Goal: Task Accomplishment & Management: Complete application form

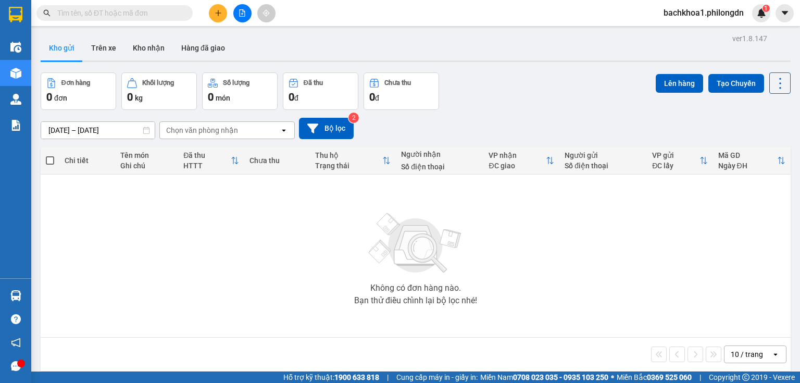
click at [217, 12] on icon "plus" at bounding box center [218, 12] width 7 height 7
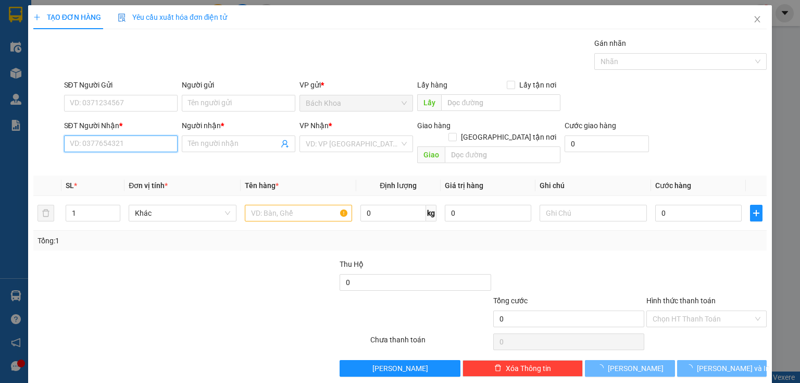
click at [119, 144] on input "SĐT Người Nhận *" at bounding box center [121, 143] width 114 height 17
click at [125, 102] on input "SĐT Người Gửi" at bounding box center [121, 103] width 114 height 17
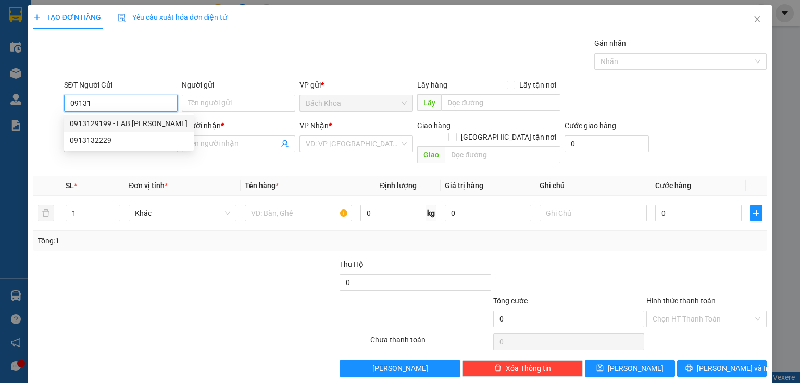
click at [126, 121] on div "0913129199 - LAB [PERSON_NAME]" at bounding box center [129, 123] width 118 height 11
type input "0913129199"
type input "LAB [PERSON_NAME]"
type input "0907028439"
type input "NK [PERSON_NAME]."
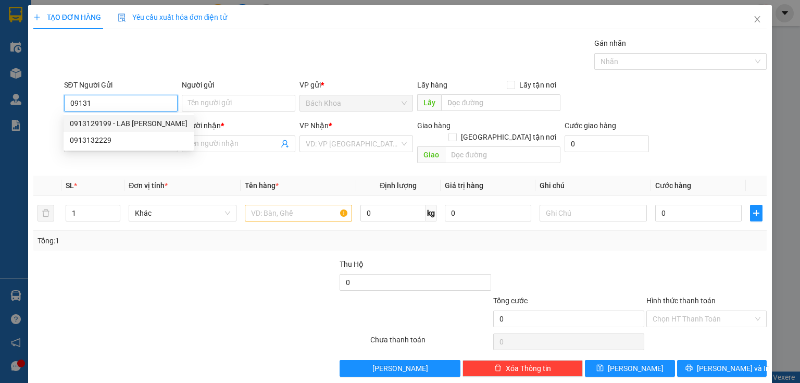
type input "DỐC MƠ"
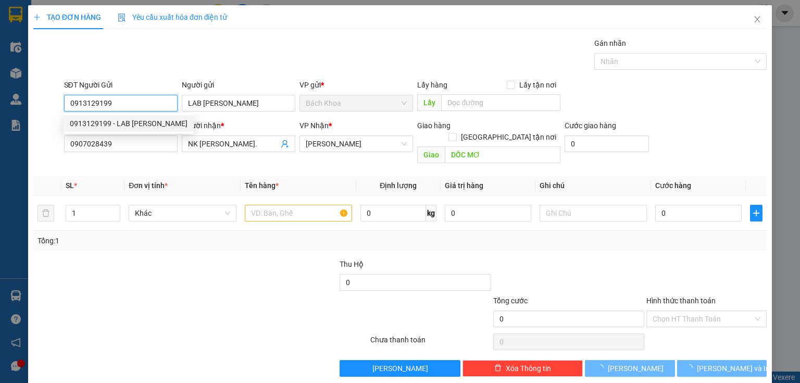
type input "30.000"
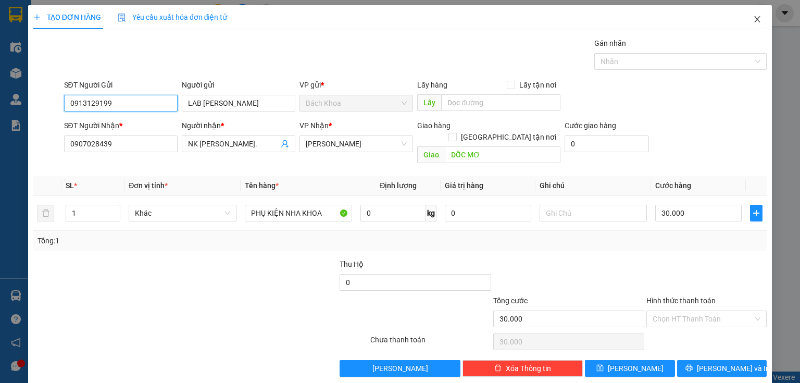
type input "0913129199"
click at [747, 16] on span "Close" at bounding box center [757, 19] width 29 height 29
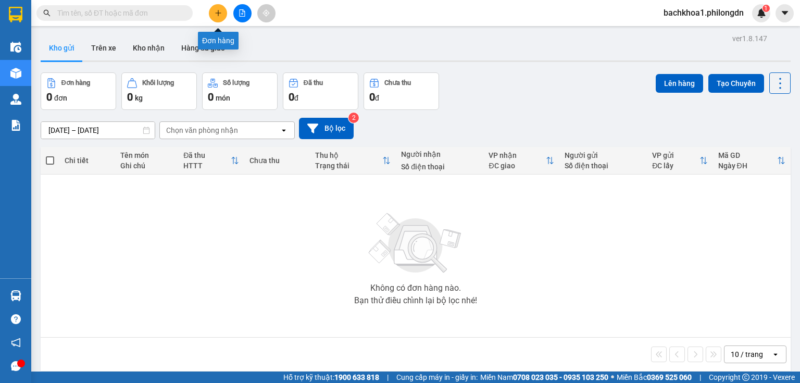
click at [223, 14] on button at bounding box center [218, 13] width 18 height 18
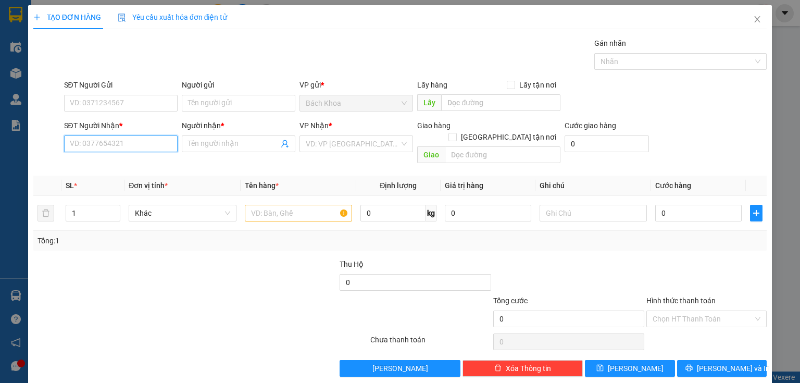
click at [100, 144] on input "SĐT Người Nhận *" at bounding box center [121, 143] width 114 height 17
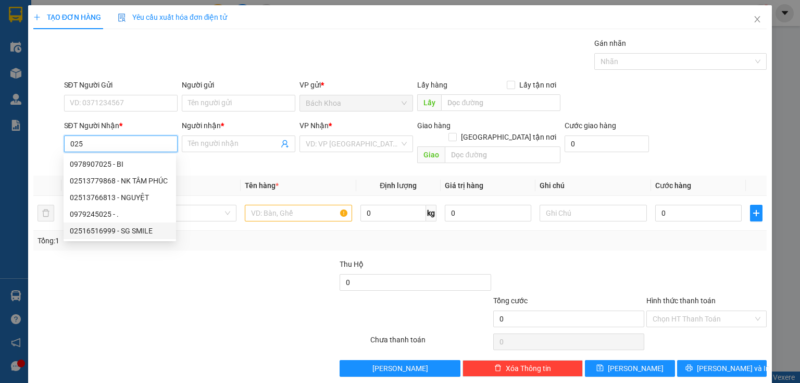
click at [116, 225] on div "02516516999 - SG SMILE" at bounding box center [120, 230] width 100 height 11
type input "02516516999"
type input "SG SMILE"
type input "PHÚ CƯỜNG"
type input "60.000"
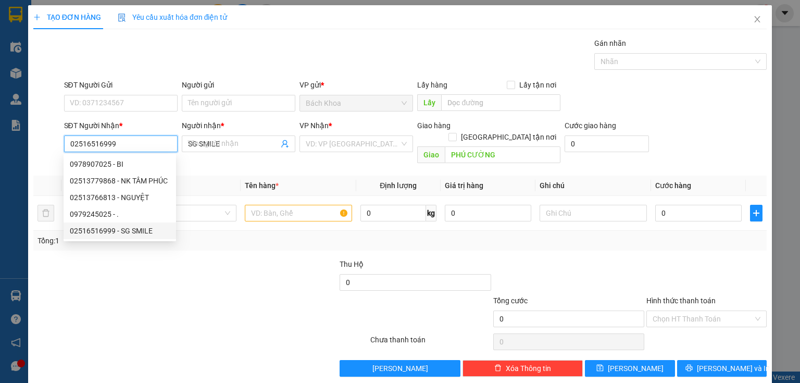
type input "60.000"
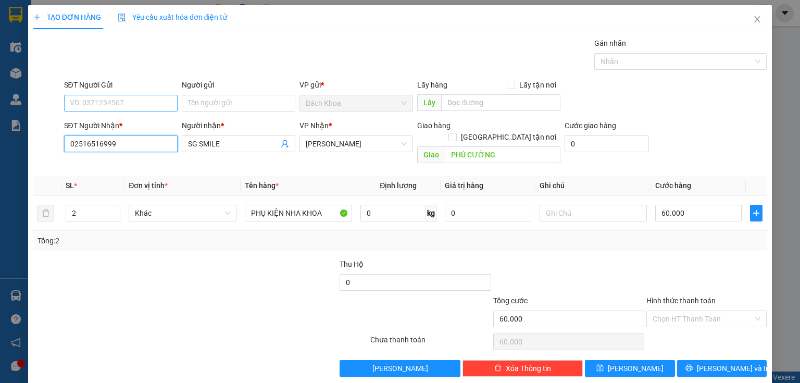
type input "02516516999"
click at [129, 102] on input "SĐT Người Gửi" at bounding box center [121, 103] width 114 height 17
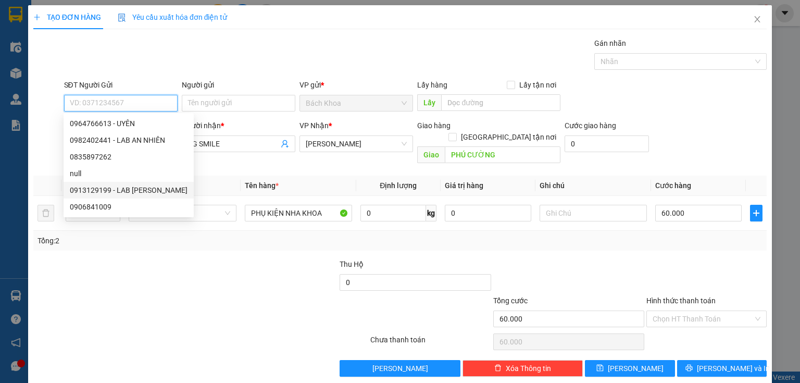
drag, startPoint x: 143, startPoint y: 141, endPoint x: 147, endPoint y: 189, distance: 47.6
click at [147, 189] on div "0964766613 - UYÊN 0982402441 - LAB AN NHIÊN 0835897262 null 0913129199 - LAB [P…" at bounding box center [129, 165] width 130 height 100
click at [146, 186] on div "0913129199 - LAB [PERSON_NAME]" at bounding box center [129, 189] width 118 height 11
type input "0913129199"
type input "LAB [PERSON_NAME]"
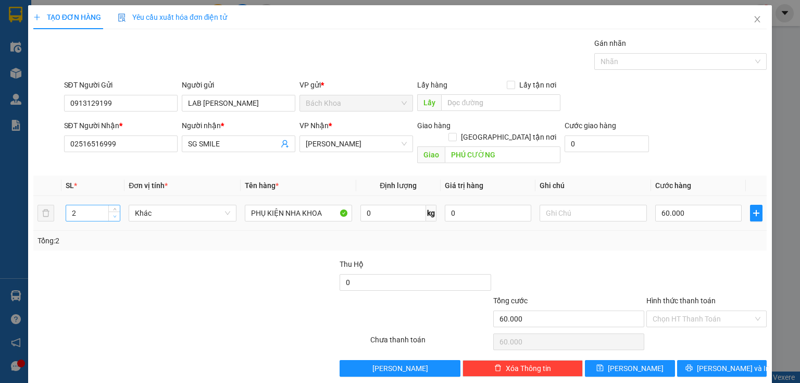
type input "1"
click at [116, 214] on span "down" at bounding box center [115, 217] width 6 height 6
click at [710, 205] on input "60.000" at bounding box center [699, 213] width 87 height 17
type input "3"
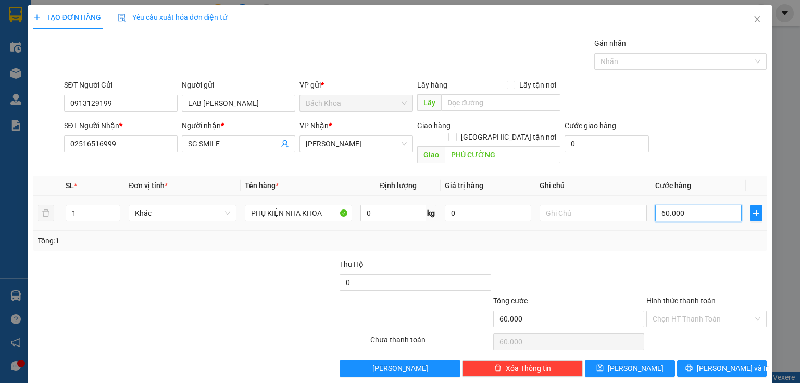
type input "3"
type input "30"
type input "300"
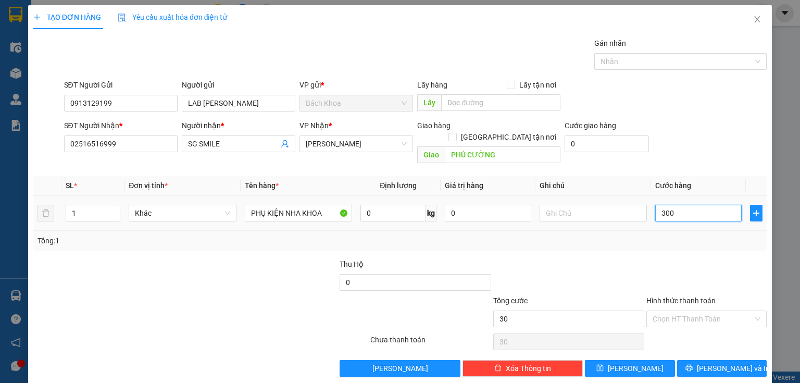
type input "300"
type input "3.000"
type input "30.000"
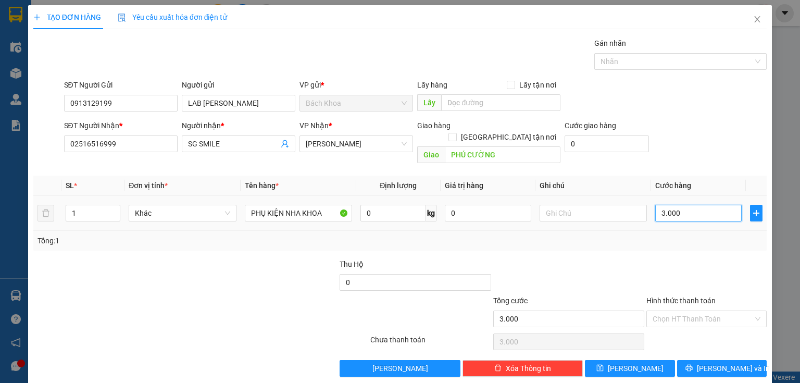
type input "30.000"
click at [719, 360] on button "[PERSON_NAME] và In" at bounding box center [722, 368] width 90 height 17
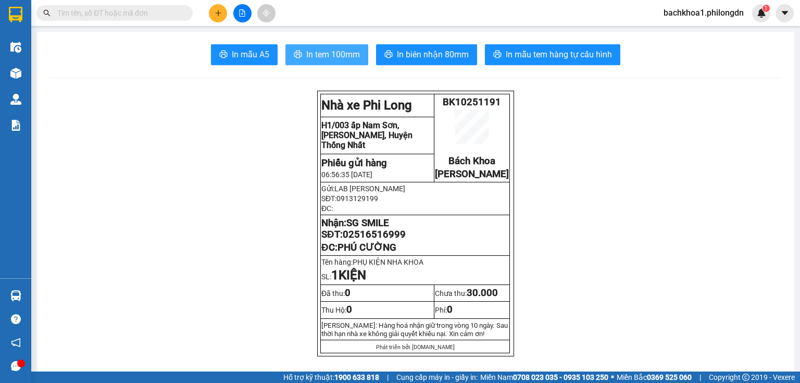
click at [344, 54] on span "In tem 100mm" at bounding box center [333, 54] width 54 height 13
click at [315, 48] on span "In tem 100mm" at bounding box center [333, 54] width 54 height 13
click at [372, 240] on span "02516516999" at bounding box center [374, 234] width 63 height 11
copy span "02516516999"
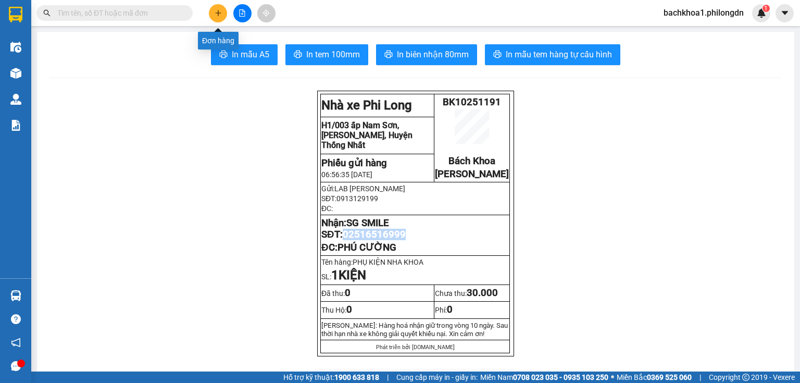
click at [215, 15] on icon "plus" at bounding box center [218, 12] width 7 height 7
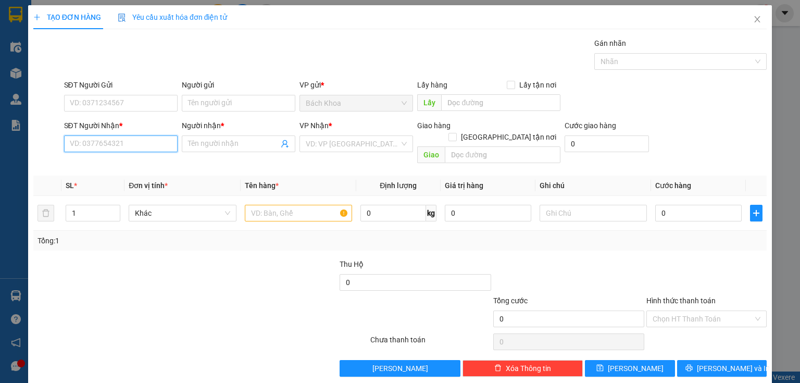
click at [106, 141] on input "SĐT Người Nhận *" at bounding box center [121, 143] width 114 height 17
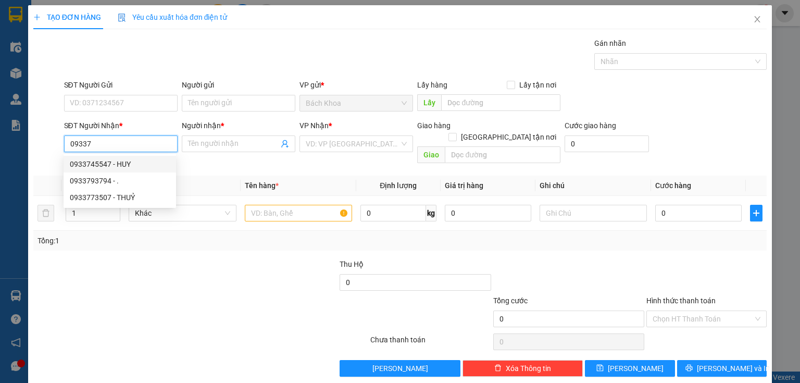
click at [98, 167] on div "0933745547 - HUY" at bounding box center [120, 163] width 100 height 11
type input "0933745547"
type input "HUY"
type input "SUỐI NHO"
type input "50.000"
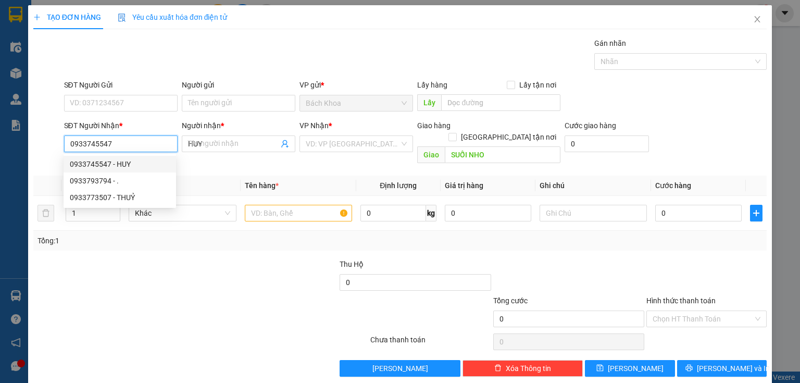
type input "50.000"
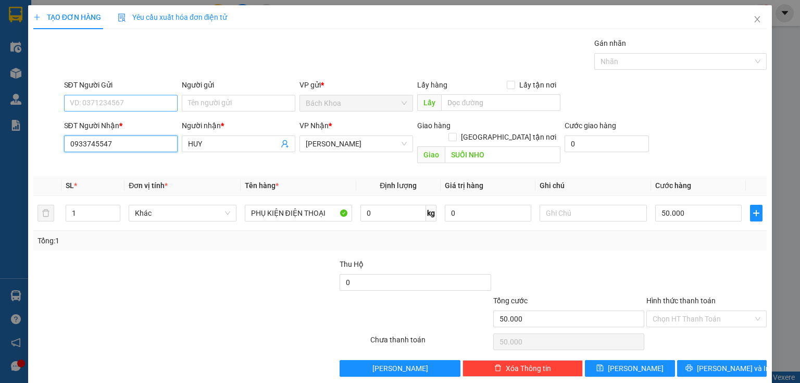
type input "0933745547"
click at [145, 96] on input "SĐT Người Gửi" at bounding box center [121, 103] width 114 height 17
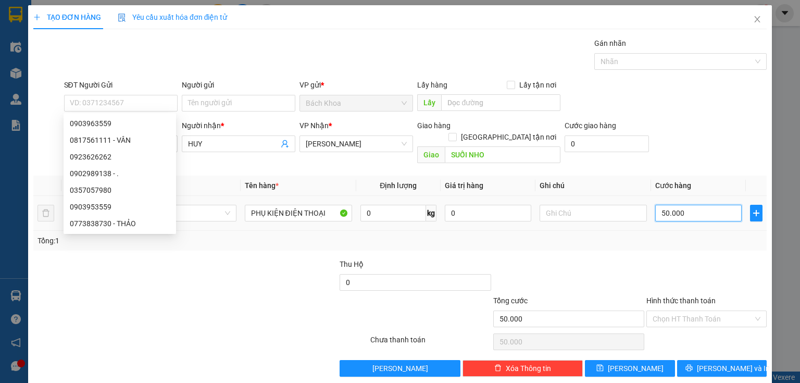
click at [711, 205] on input "50.000" at bounding box center [699, 213] width 87 height 17
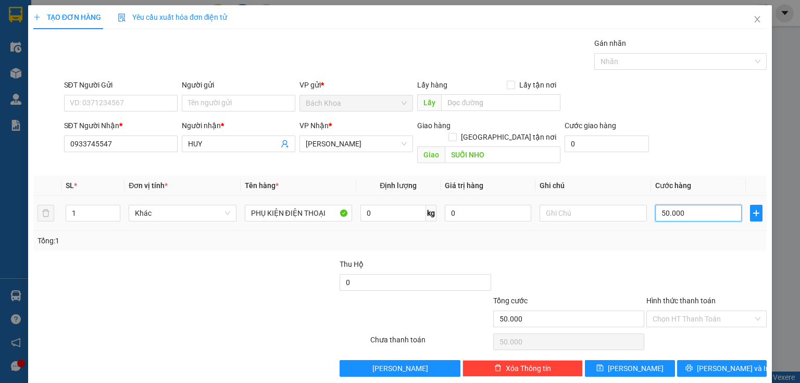
type input "4"
type input "40"
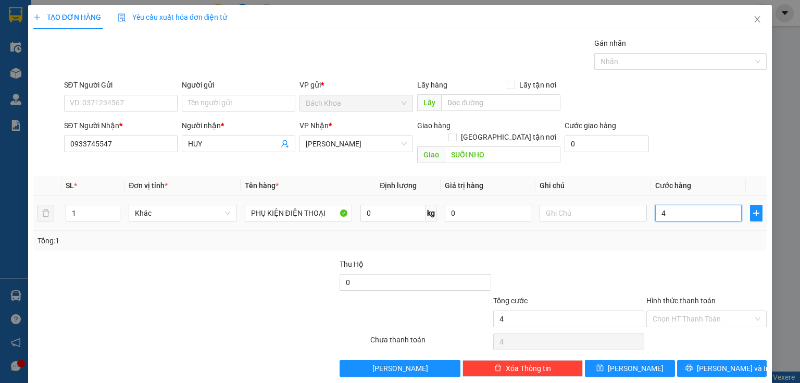
type input "40"
type input "400"
type input "4.000"
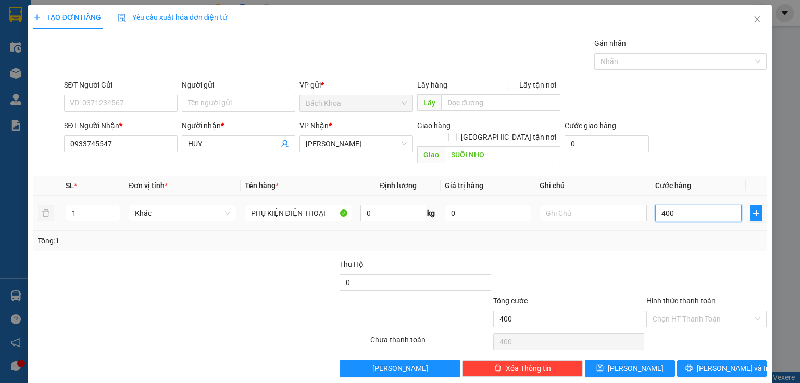
type input "4.000"
type input "40.000"
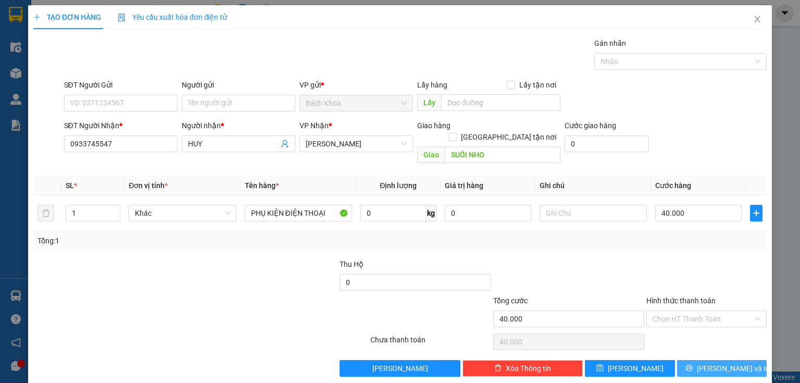
click at [736, 360] on button "[PERSON_NAME] và In" at bounding box center [722, 368] width 90 height 17
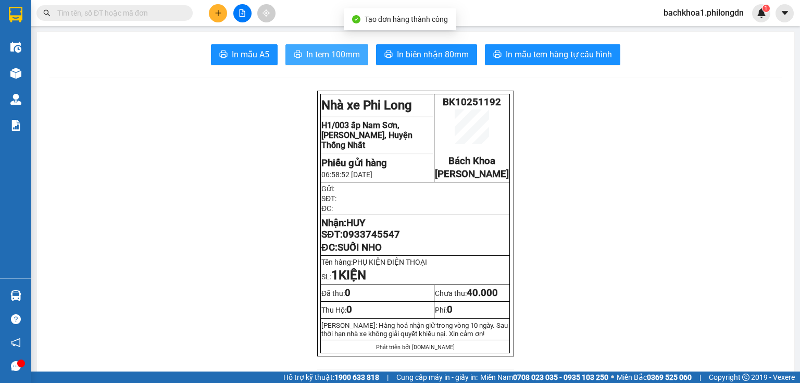
click at [331, 48] on span "In tem 100mm" at bounding box center [333, 54] width 54 height 13
click at [365, 229] on span "HUY" at bounding box center [356, 222] width 19 height 11
click at [366, 240] on span "0933745547" at bounding box center [371, 234] width 57 height 11
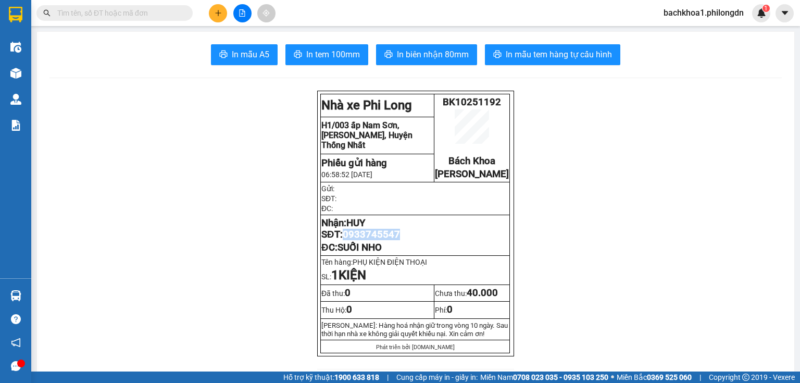
click at [366, 240] on span "0933745547" at bounding box center [371, 234] width 57 height 11
copy span "0933745547"
click at [218, 8] on button at bounding box center [218, 13] width 18 height 18
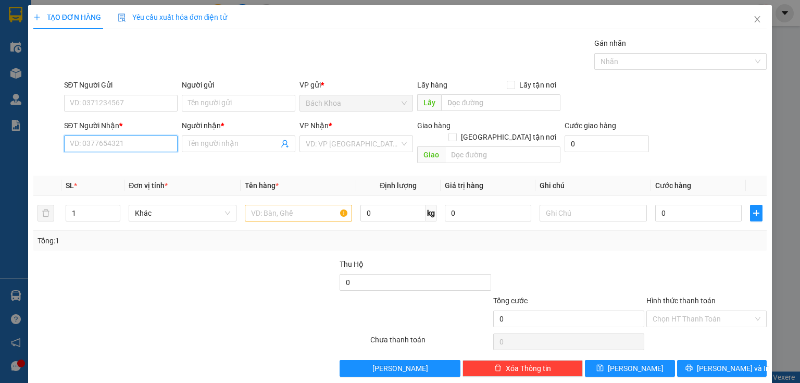
click at [150, 146] on input "SĐT Người Nhận *" at bounding box center [121, 143] width 114 height 17
type input "0333586575"
click at [152, 161] on div "0333586575 - [PERSON_NAME]" at bounding box center [121, 163] width 103 height 11
type input "HƯƠNG"
type input "ẤP [GEOGRAPHIC_DATA]"
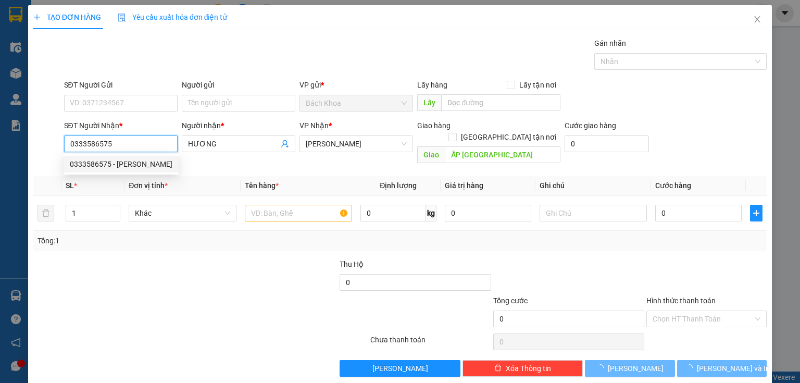
type input "30.000"
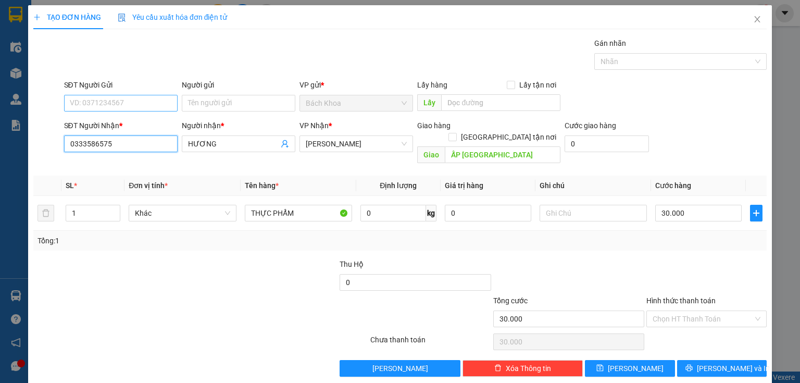
type input "0333586575"
click at [169, 102] on input "SĐT Người Gửi" at bounding box center [121, 103] width 114 height 17
click at [140, 117] on div "0796898678" at bounding box center [120, 123] width 113 height 17
type input "0796898678"
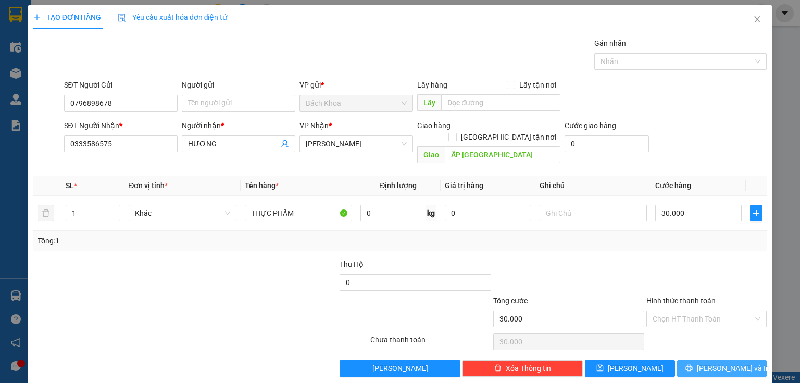
click at [731, 360] on button "[PERSON_NAME] và In" at bounding box center [722, 368] width 90 height 17
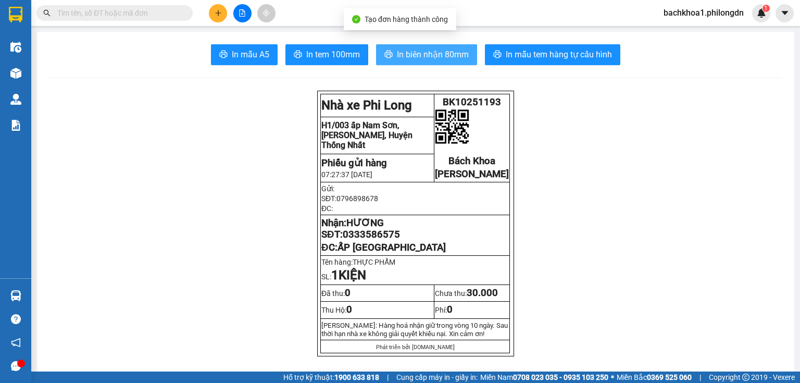
click at [413, 56] on span "In biên nhận 80mm" at bounding box center [433, 54] width 72 height 13
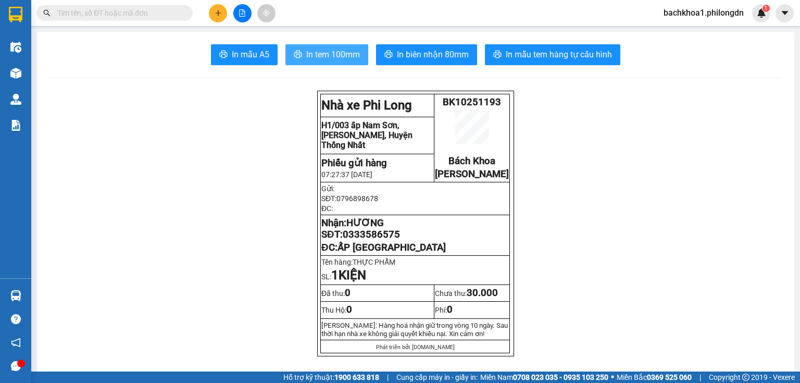
click at [312, 59] on span "In tem 100mm" at bounding box center [333, 54] width 54 height 13
click at [386, 240] on span "0333586575" at bounding box center [371, 234] width 57 height 11
copy span "0333586575"
